Goal: Check status: Check status

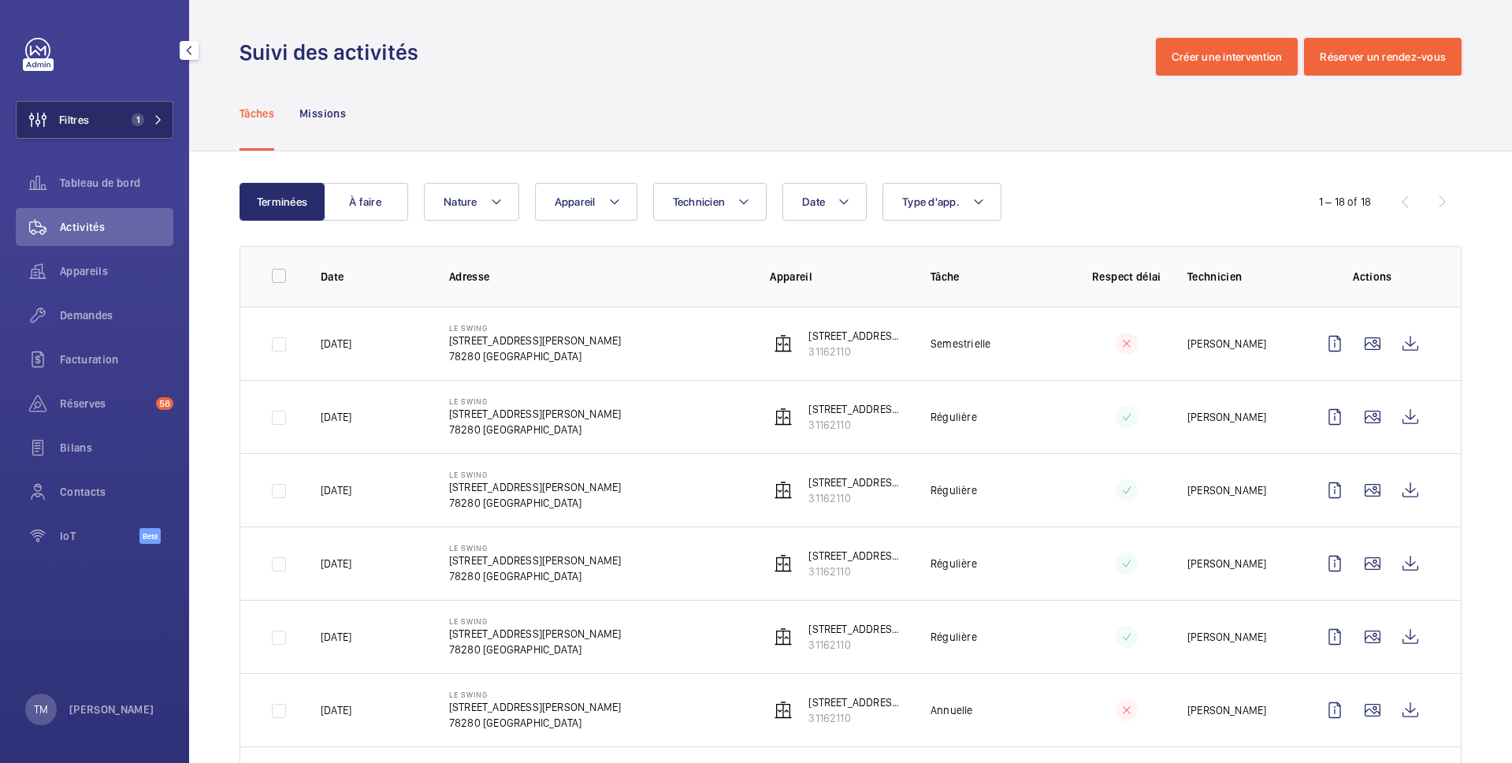
click at [74, 121] on span "Filtres" at bounding box center [74, 120] width 30 height 16
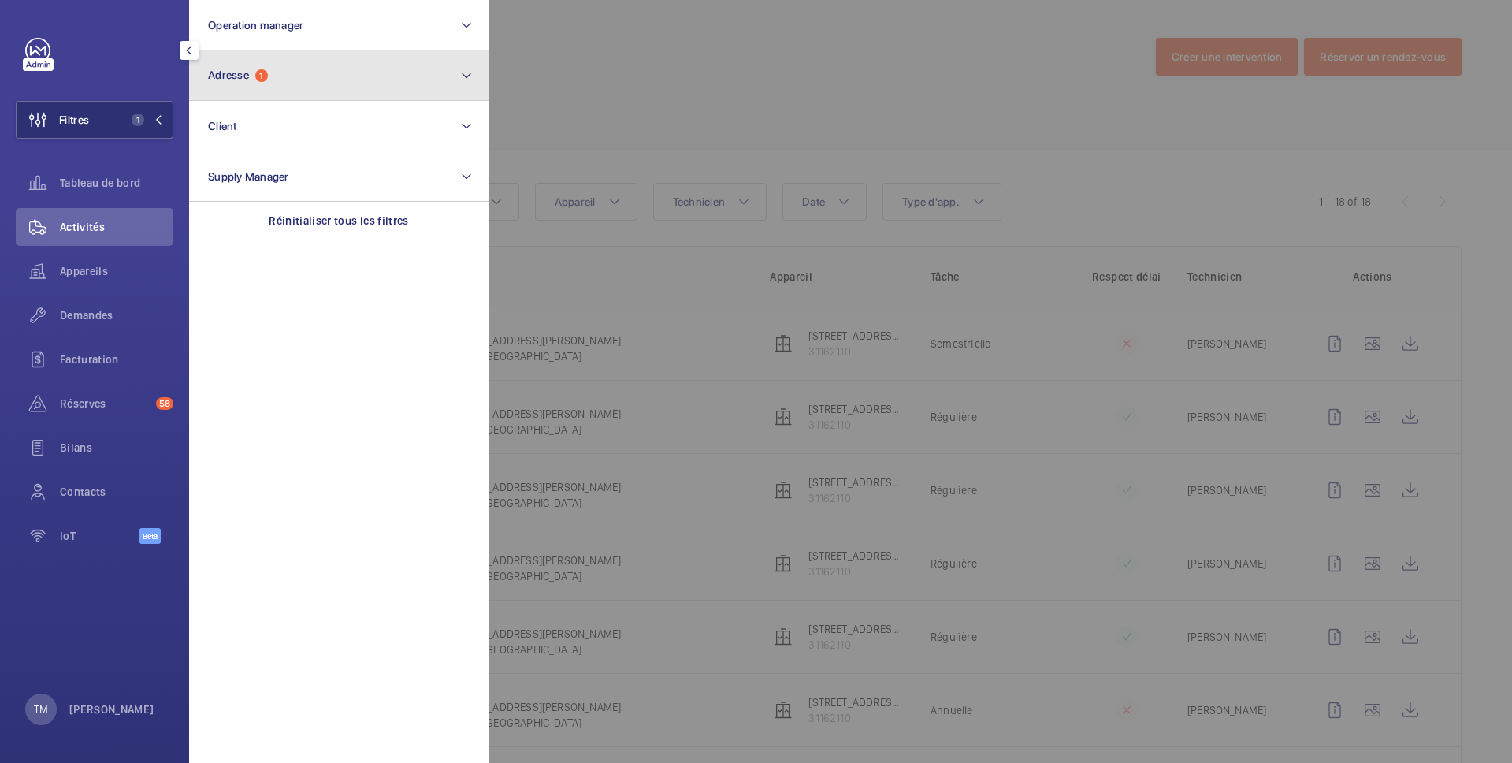
click at [311, 84] on button "Adresse 1" at bounding box center [338, 75] width 299 height 50
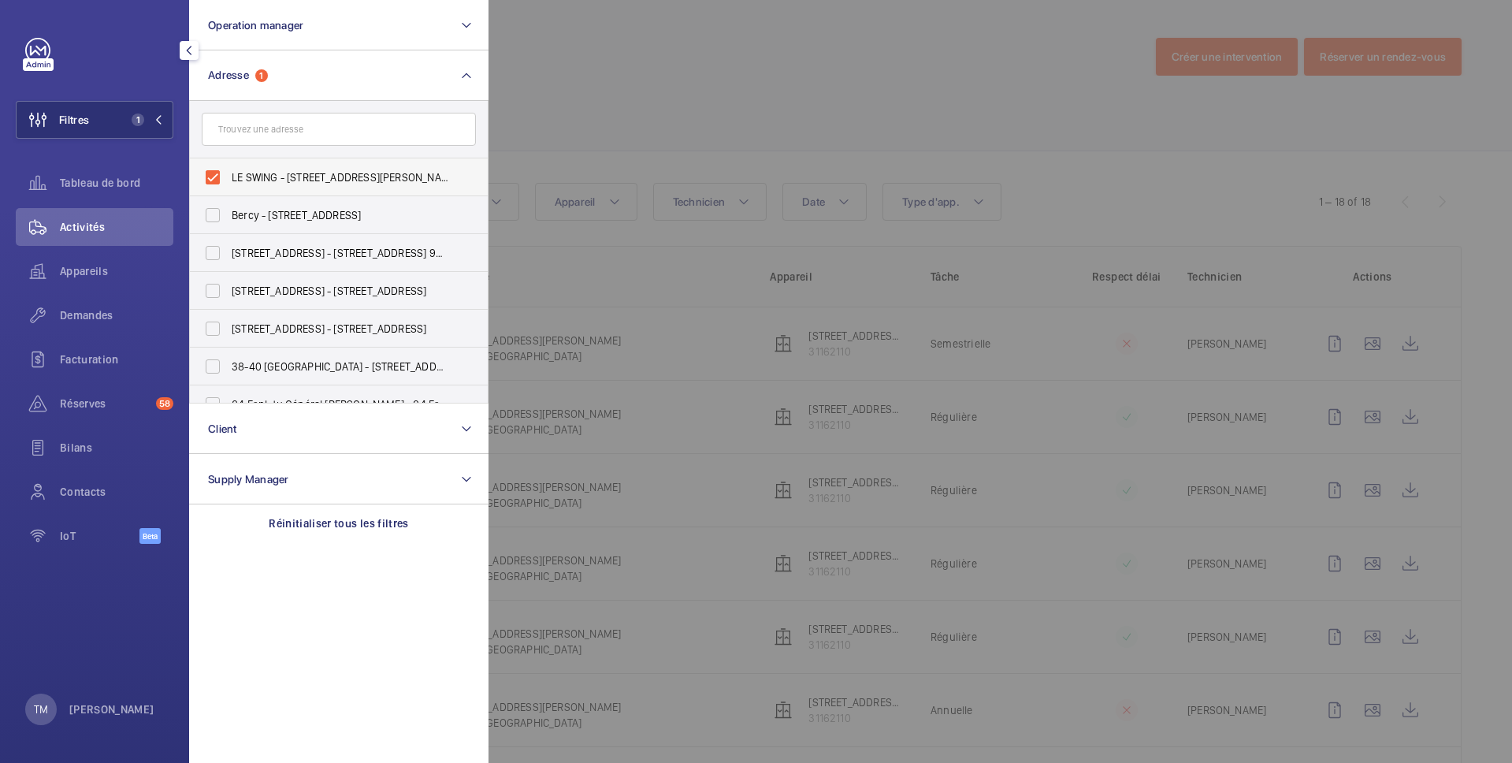
click at [204, 180] on label "LE SWING - [STREET_ADDRESS][PERSON_NAME]" at bounding box center [327, 177] width 274 height 38
click at [204, 180] on input "LE SWING - [STREET_ADDRESS][PERSON_NAME]" at bounding box center [213, 177] width 32 height 32
checkbox input "false"
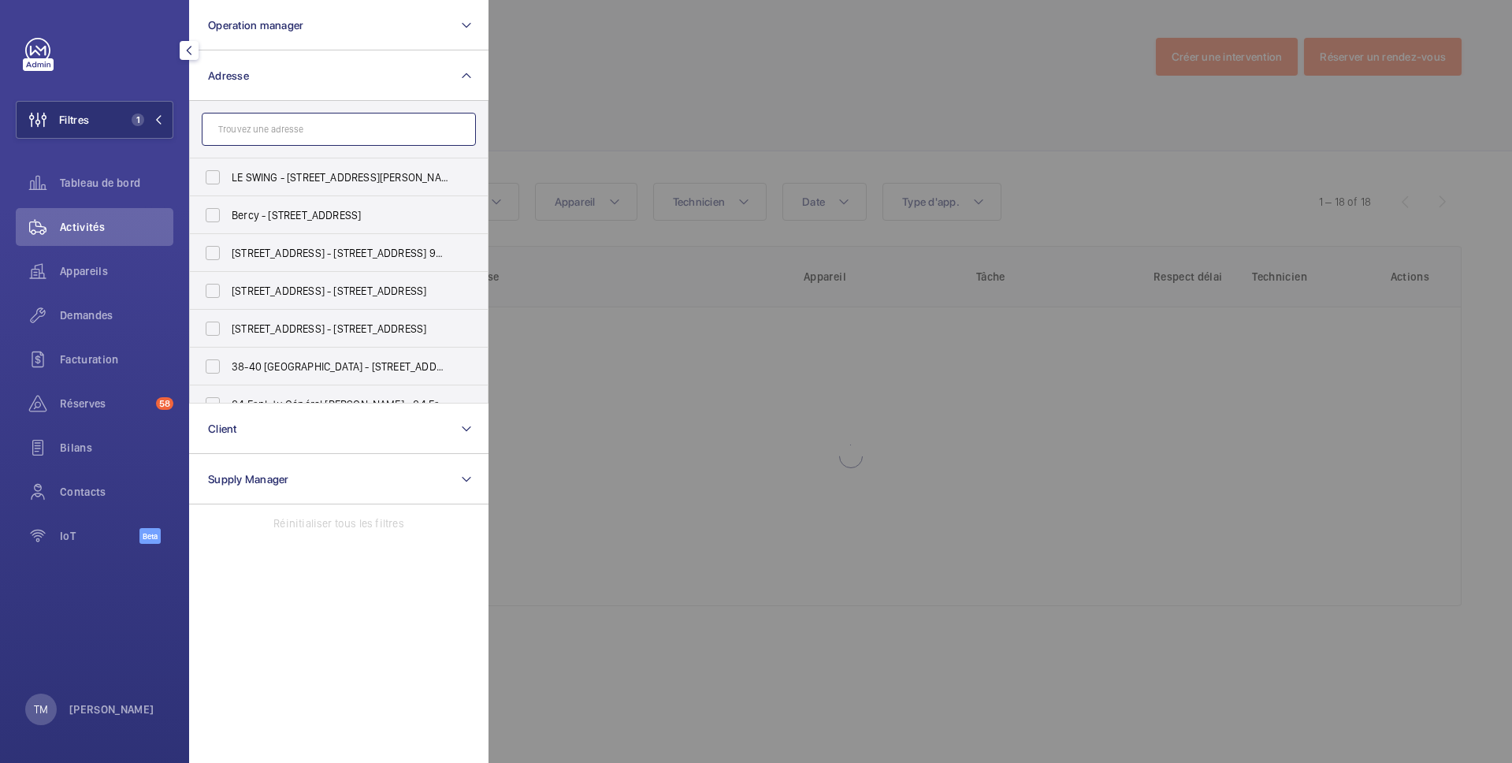
click at [249, 132] on input "text" at bounding box center [339, 129] width 274 height 33
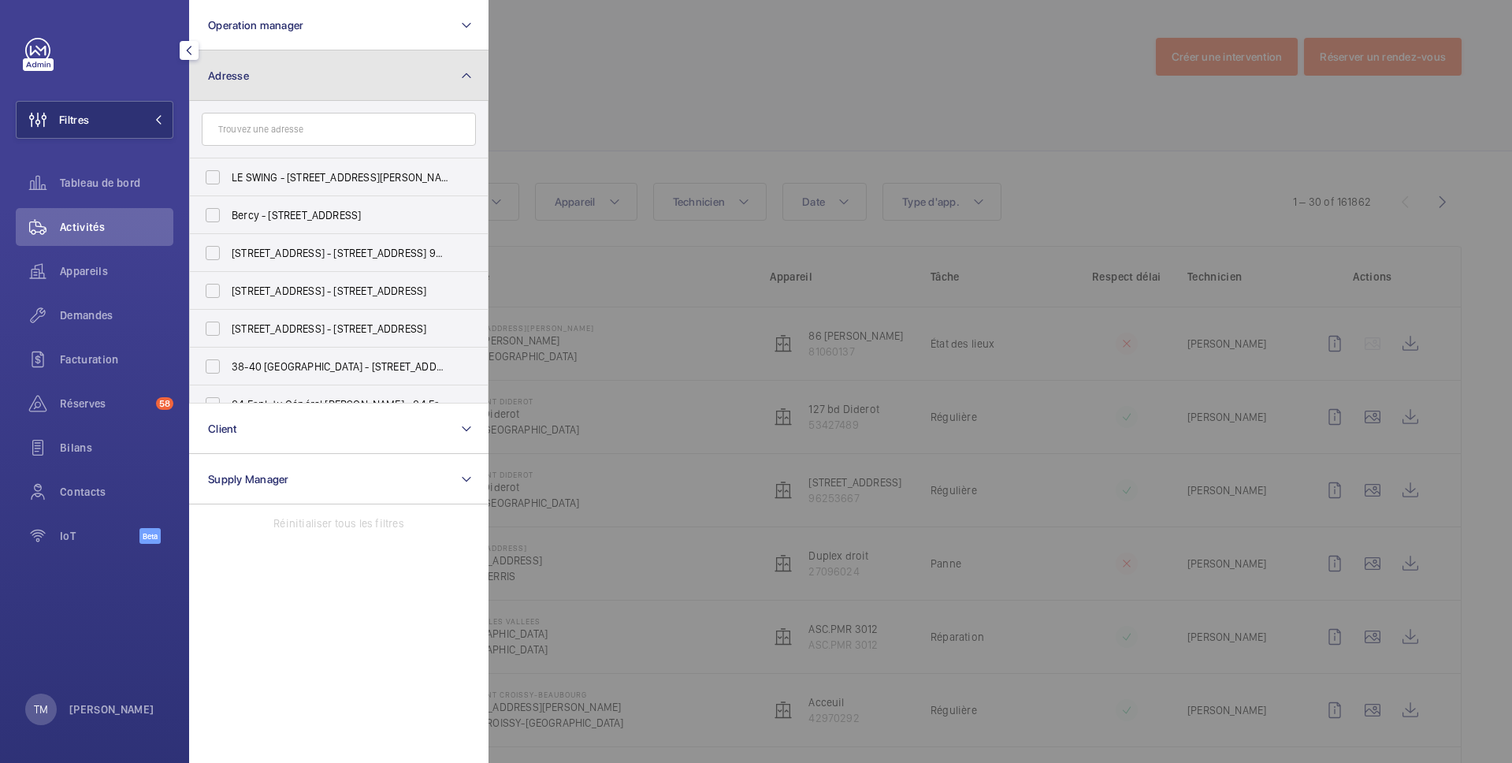
click at [301, 86] on button "Adresse" at bounding box center [338, 75] width 299 height 50
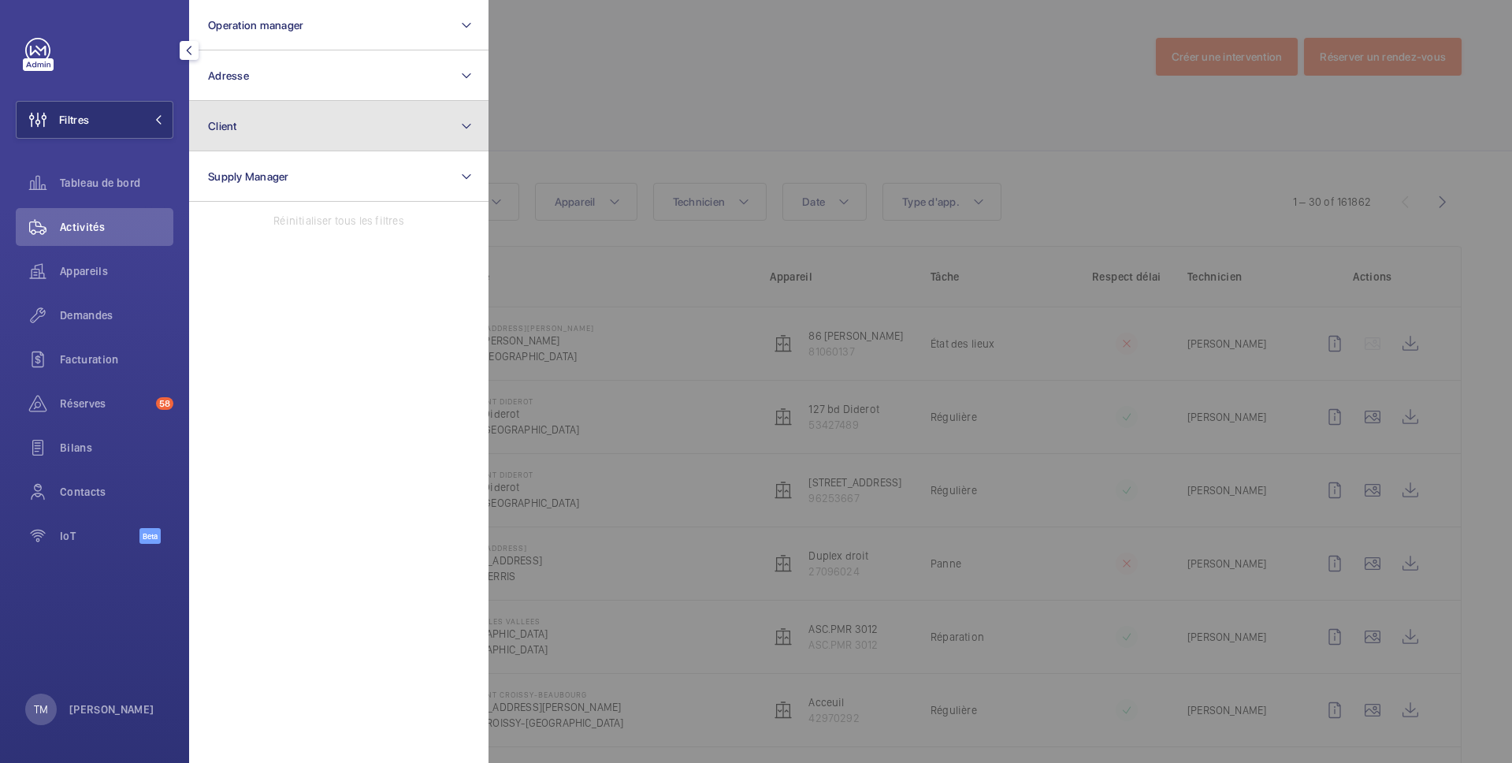
click at [262, 123] on button "Client" at bounding box center [338, 126] width 299 height 50
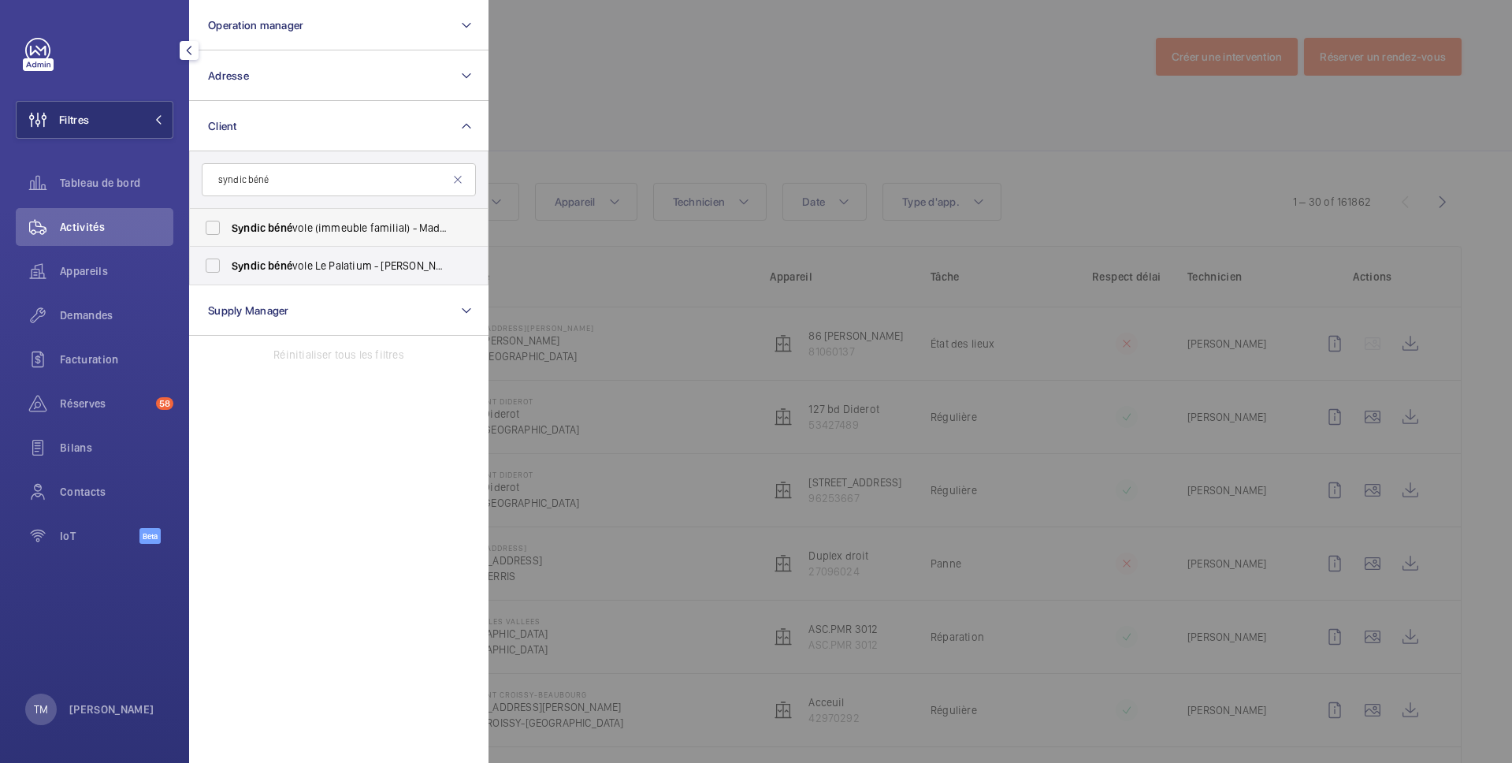
type input "syndic béné"
click at [214, 225] on label "Syndic béné vole (immeuble familial) - Madame [PERSON_NAME]" at bounding box center [327, 228] width 274 height 38
click at [214, 225] on input "Syndic béné vole (immeuble familial) - Madame [PERSON_NAME]" at bounding box center [213, 228] width 32 height 32
checkbox input "true"
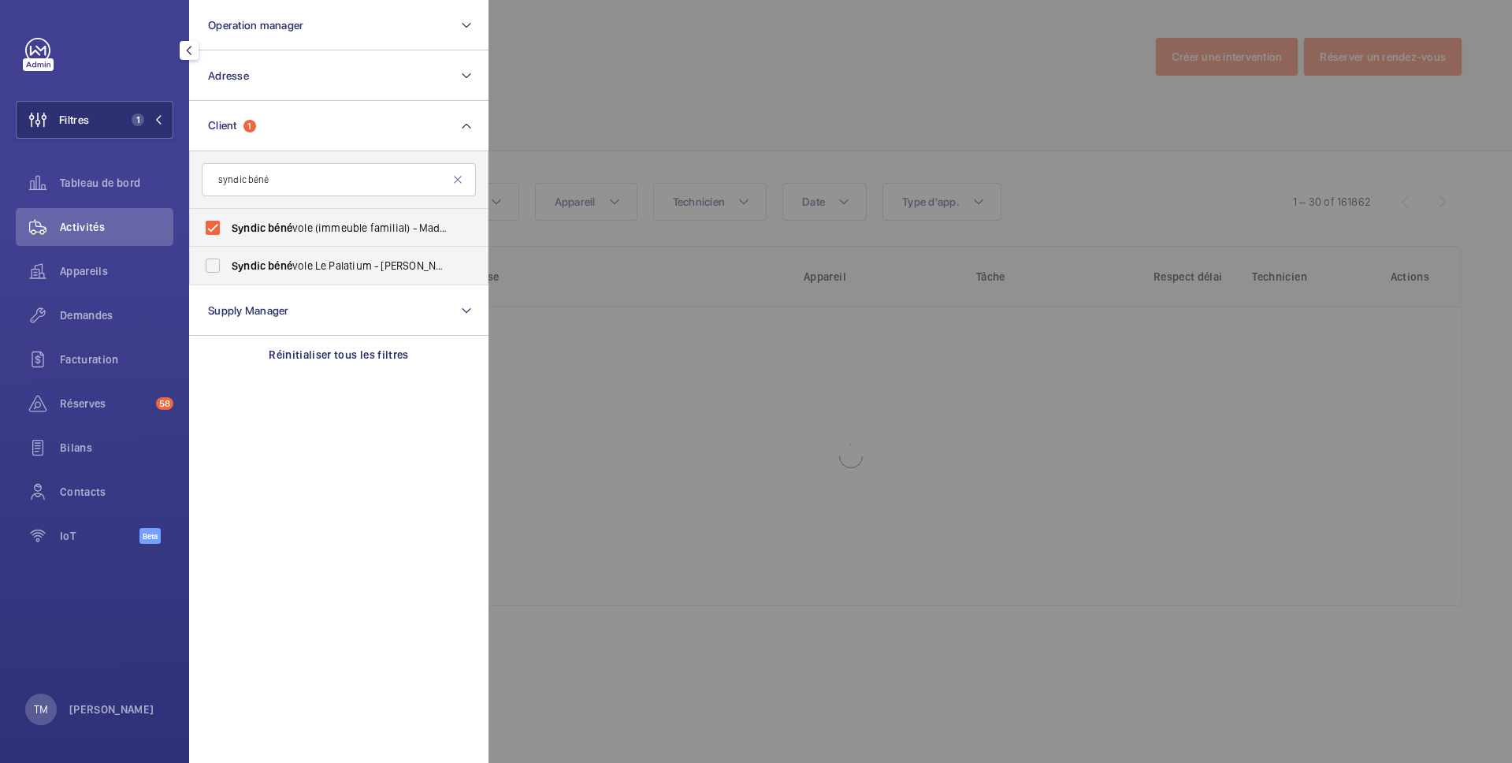
click at [640, 110] on div at bounding box center [1244, 381] width 1512 height 763
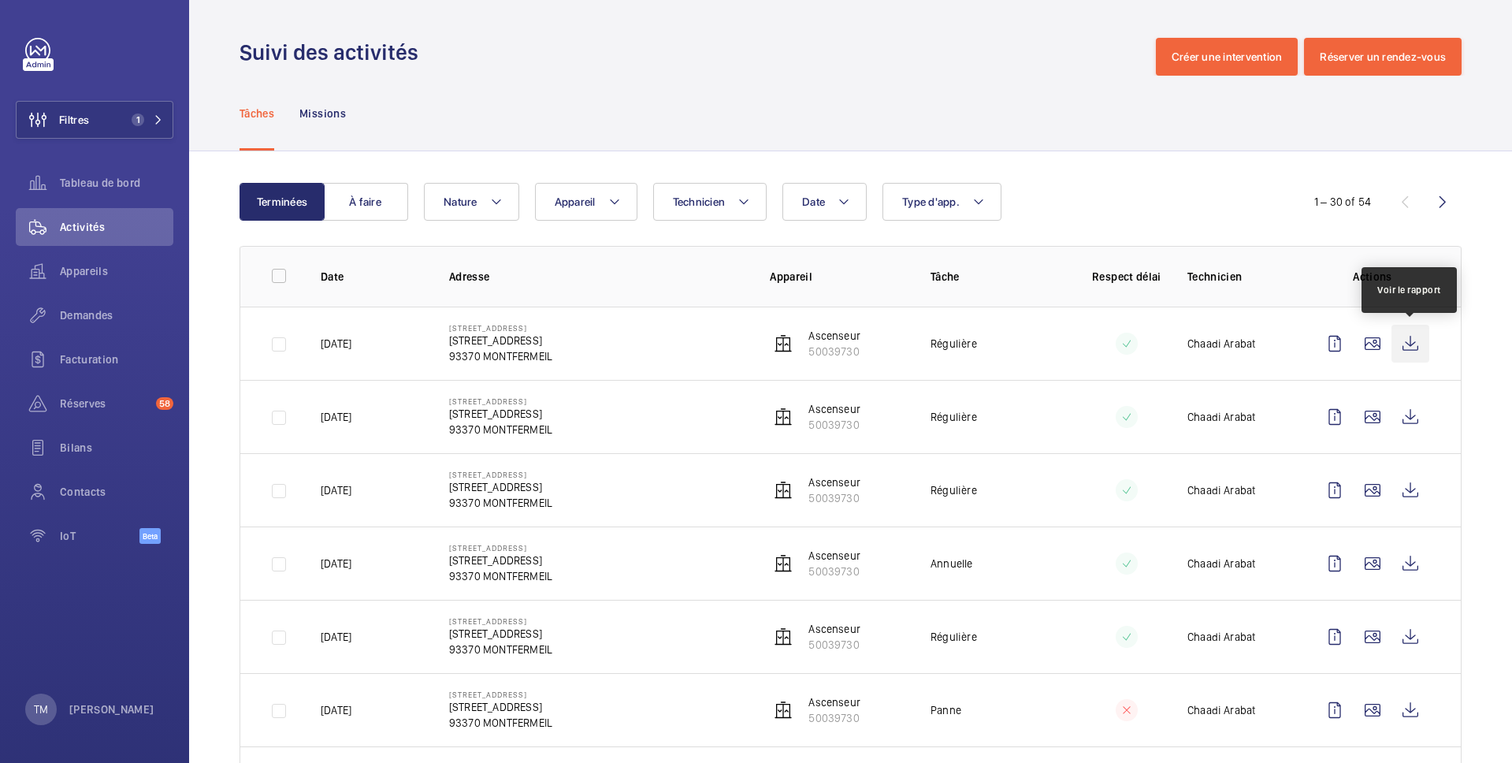
click at [1409, 336] on wm-front-icon-button at bounding box center [1410, 344] width 38 height 38
click at [1404, 413] on wm-front-icon-button at bounding box center [1410, 417] width 38 height 38
click at [81, 314] on span "Demandes" at bounding box center [116, 315] width 113 height 16
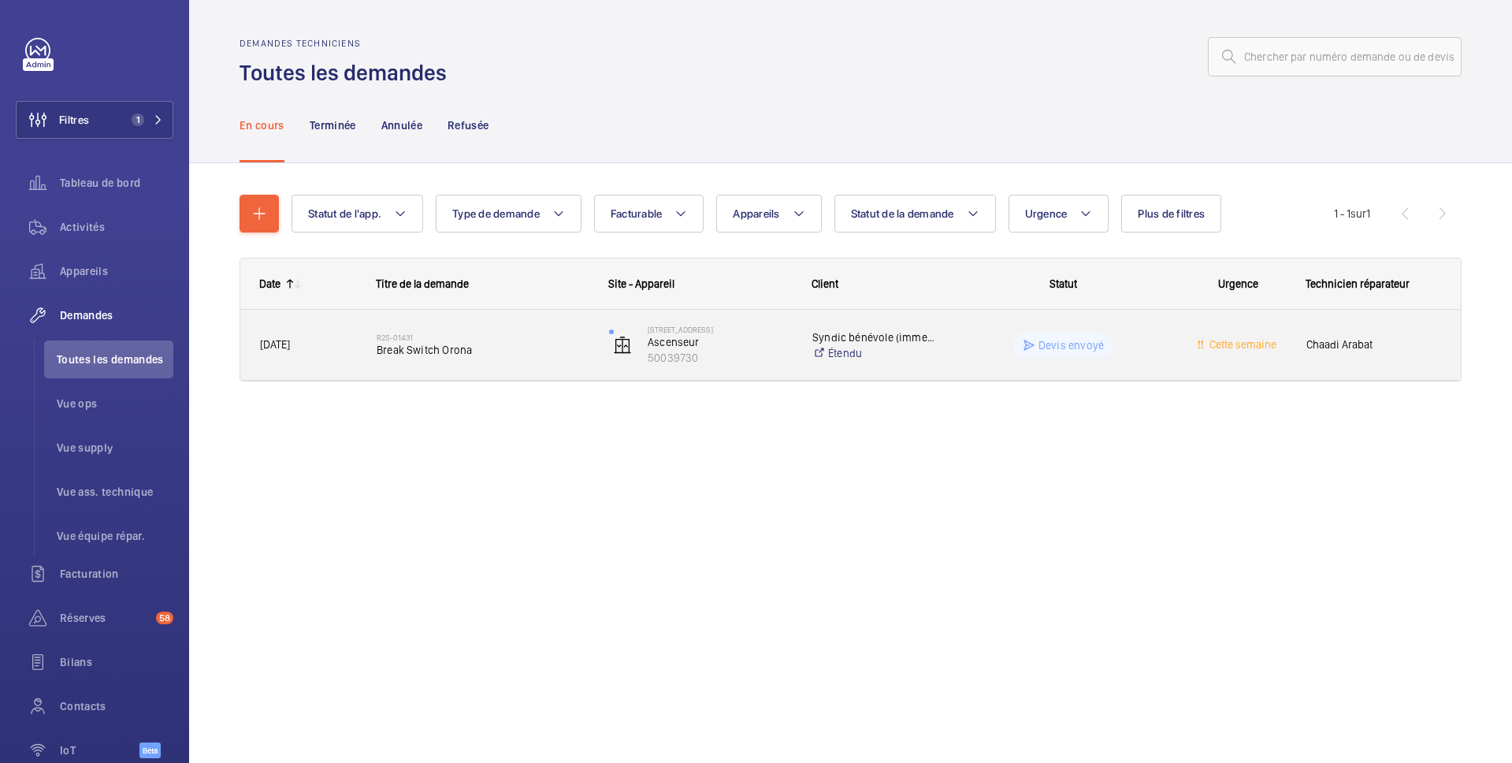
click at [1062, 340] on p "Devis envoyé" at bounding box center [1070, 345] width 65 height 16
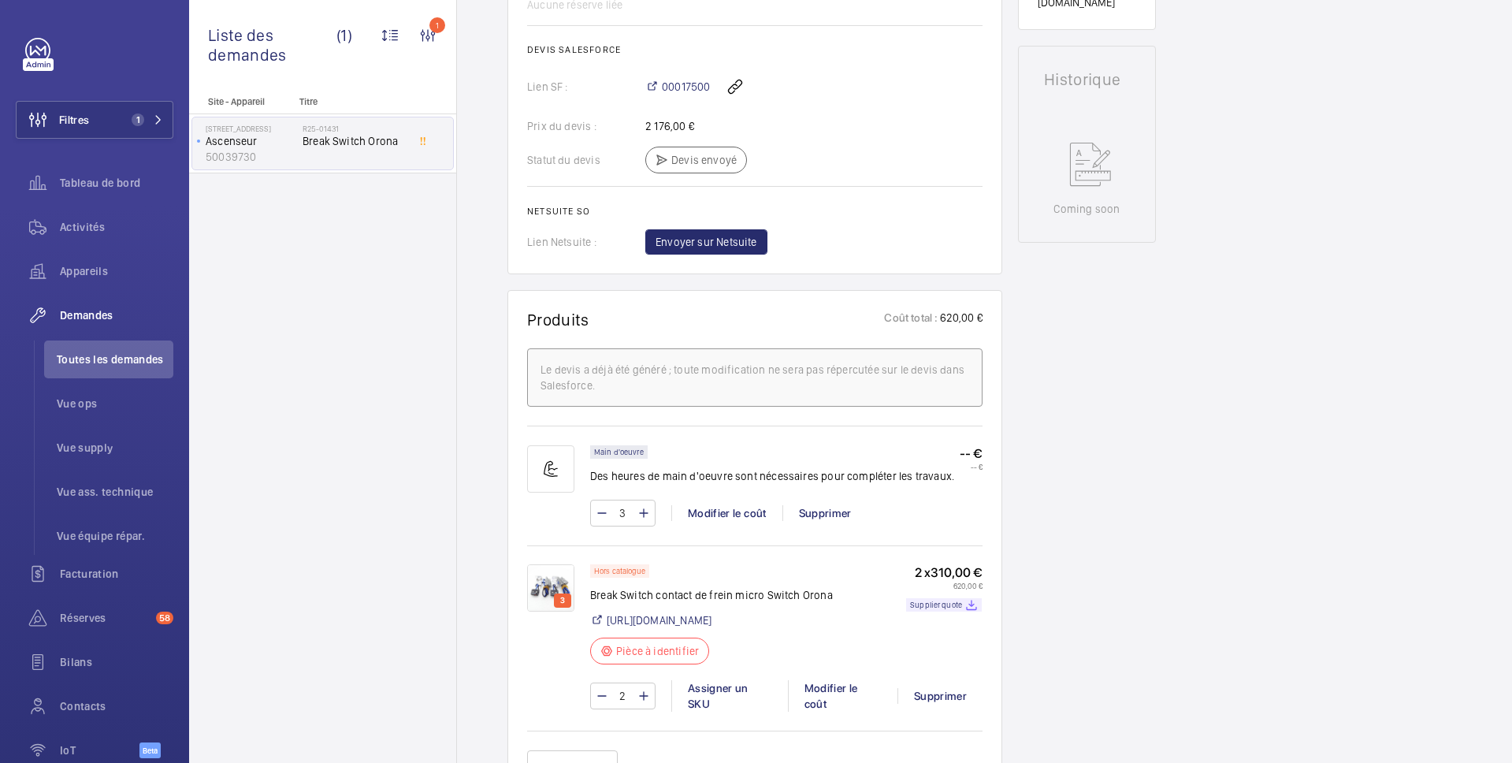
scroll to position [688, 0]
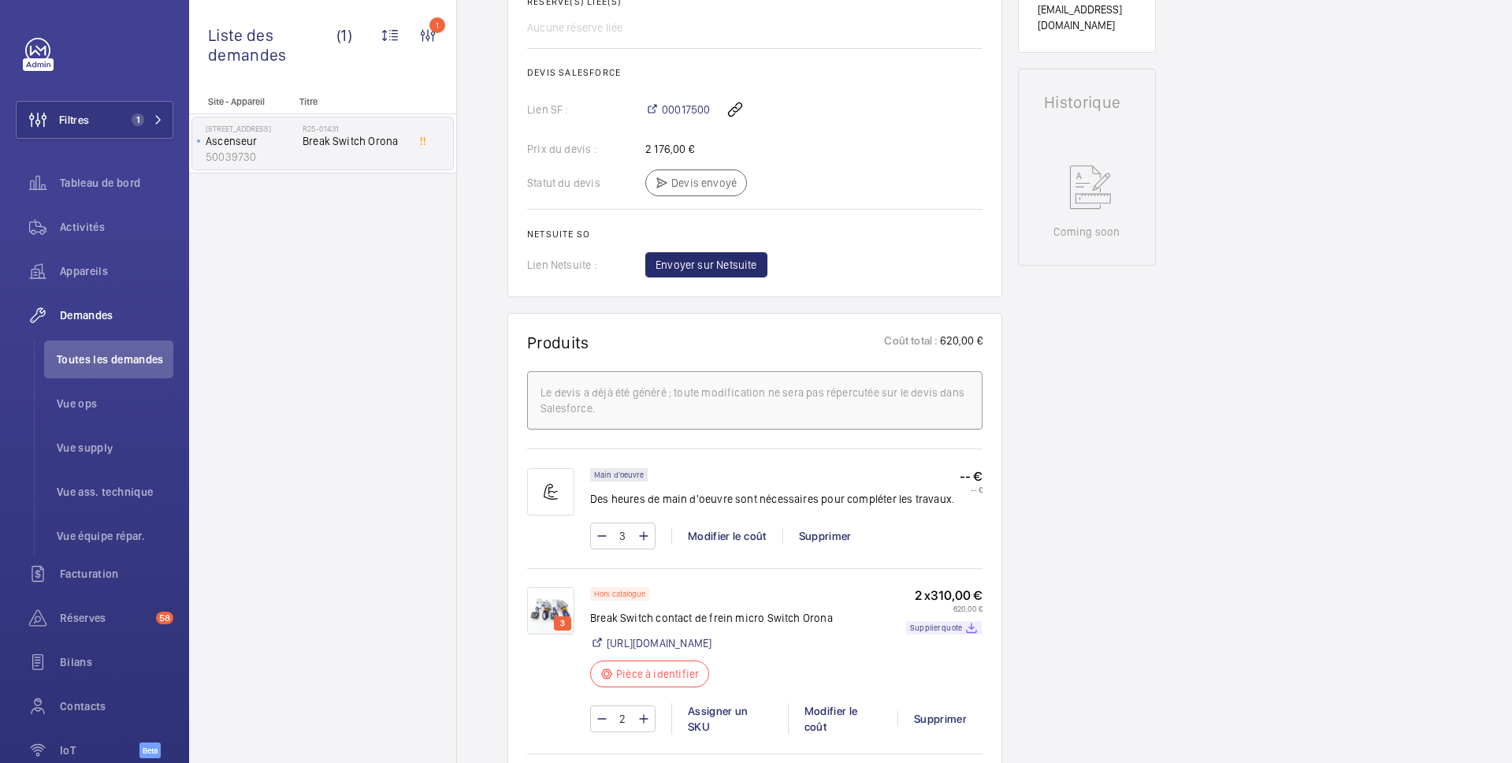
drag, startPoint x: 699, startPoint y: 133, endPoint x: 610, endPoint y: 133, distance: 88.2
click at [610, 141] on div "Prix du devis : 2 176,00 €" at bounding box center [754, 149] width 455 height 16
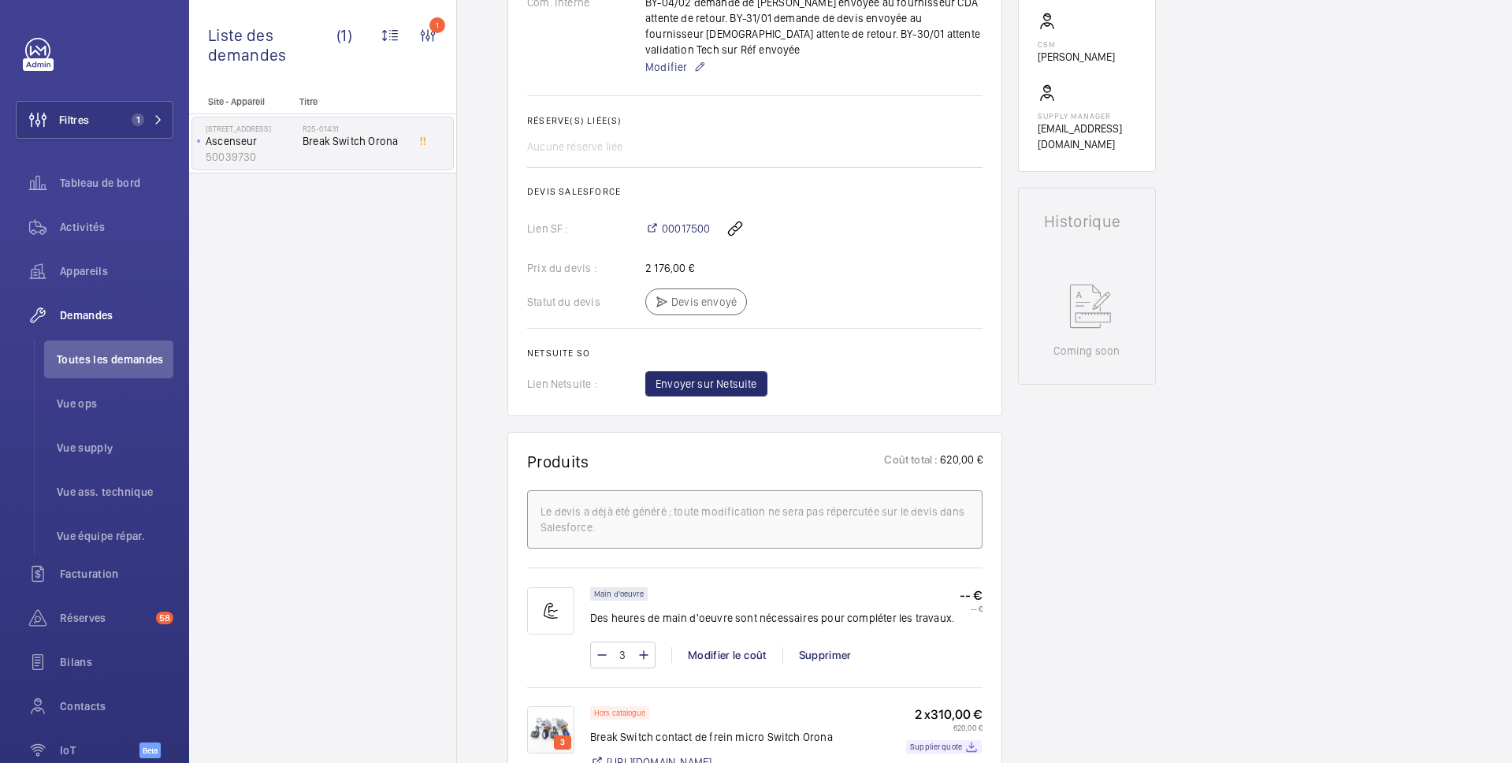
scroll to position [534, 0]
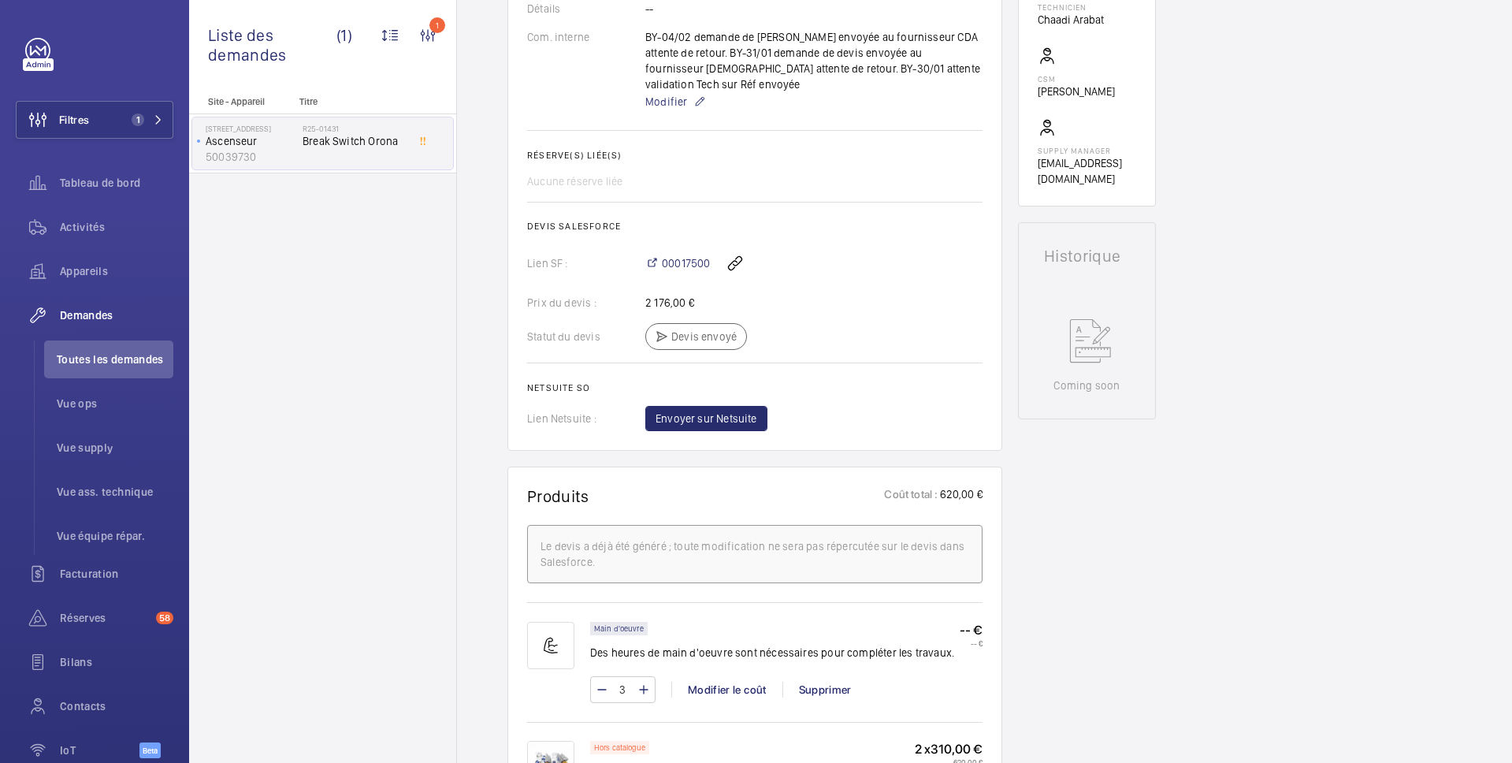
click at [811, 254] on div "00017500" at bounding box center [813, 263] width 337 height 38
click at [738, 250] on wm-front-icon-button at bounding box center [735, 263] width 38 height 38
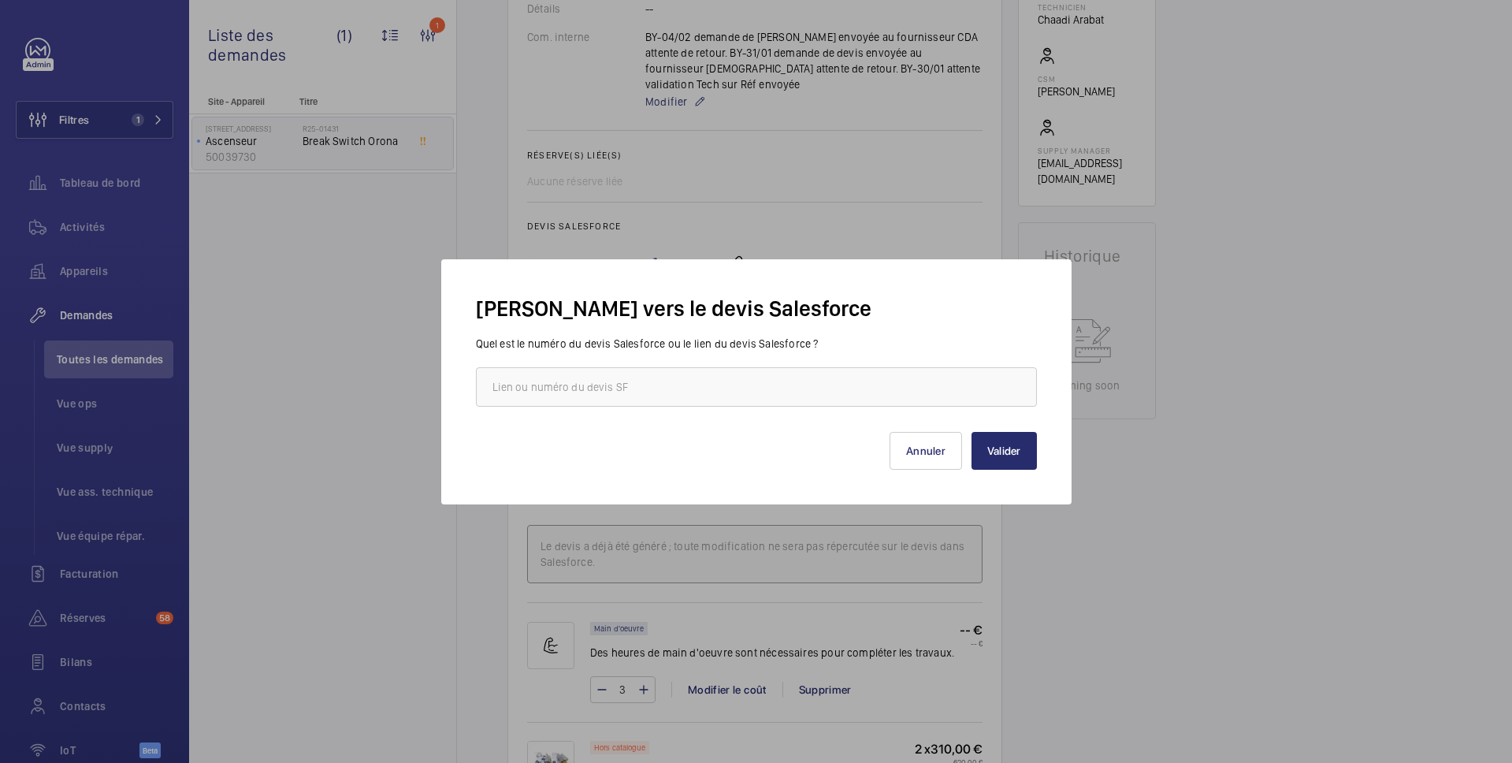
click at [714, 224] on div at bounding box center [756, 381] width 1512 height 763
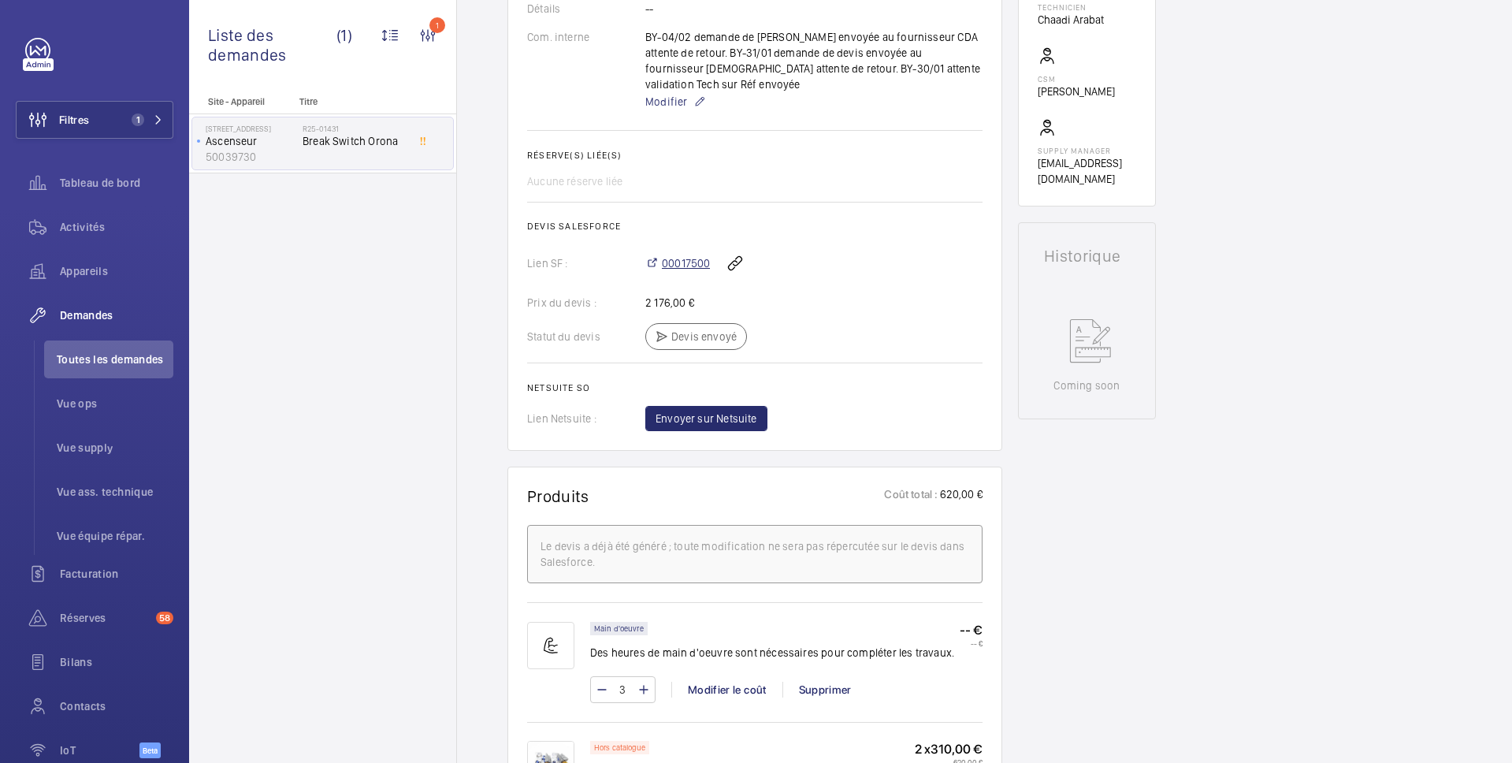
click at [683, 255] on span "00017500" at bounding box center [686, 263] width 48 height 16
